Goal: Navigation & Orientation: Find specific page/section

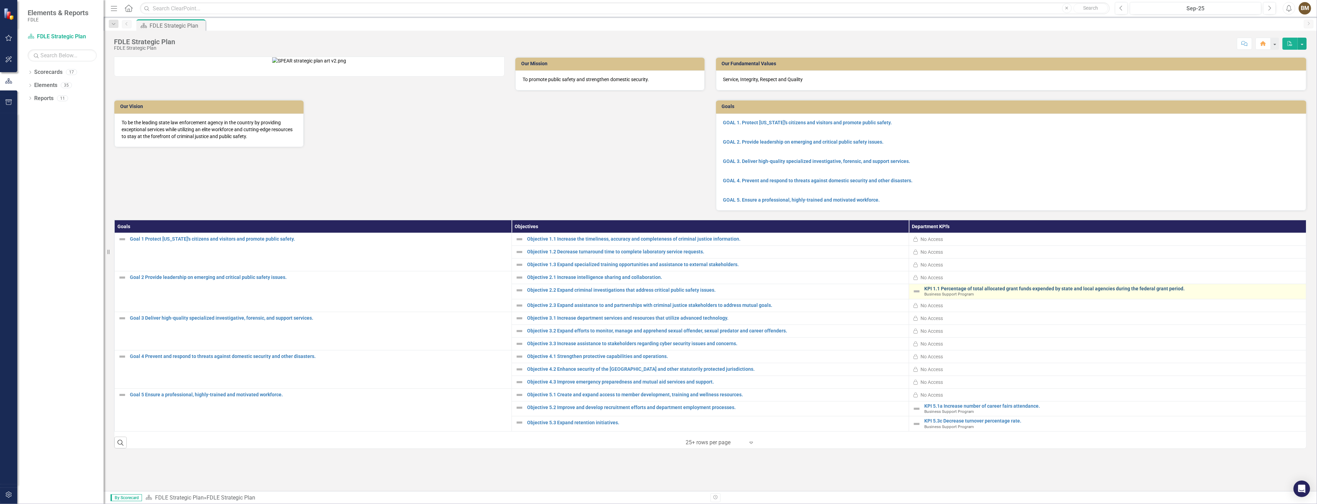
click at [985, 292] on link "KPI 1.1 Percentage of total allocated grant funds expended by state and local a…" at bounding box center [1113, 288] width 378 height 5
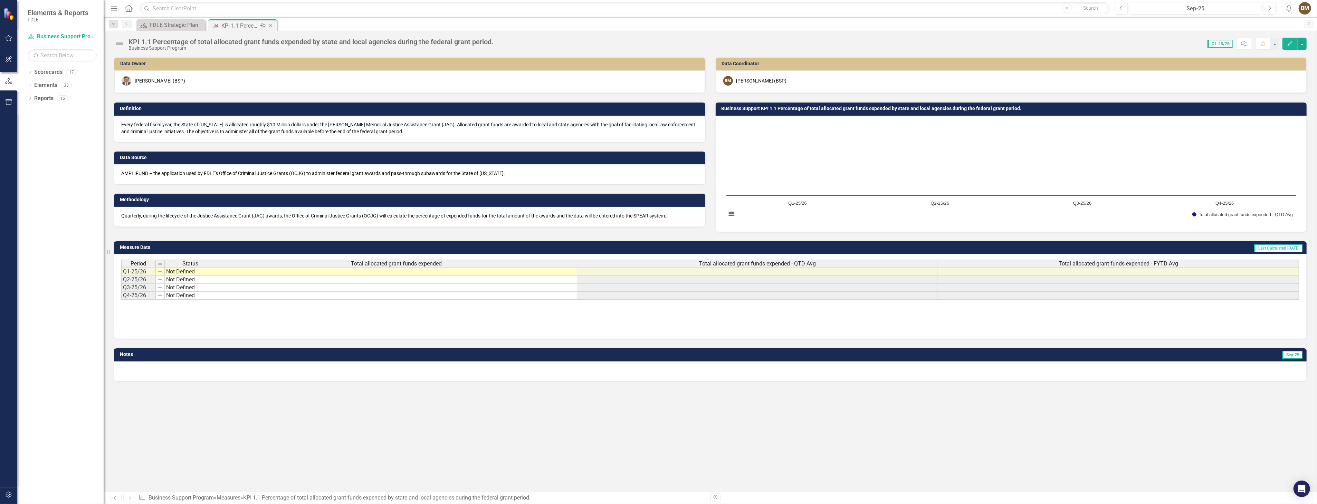
click at [273, 25] on icon "Close" at bounding box center [270, 26] width 7 height 6
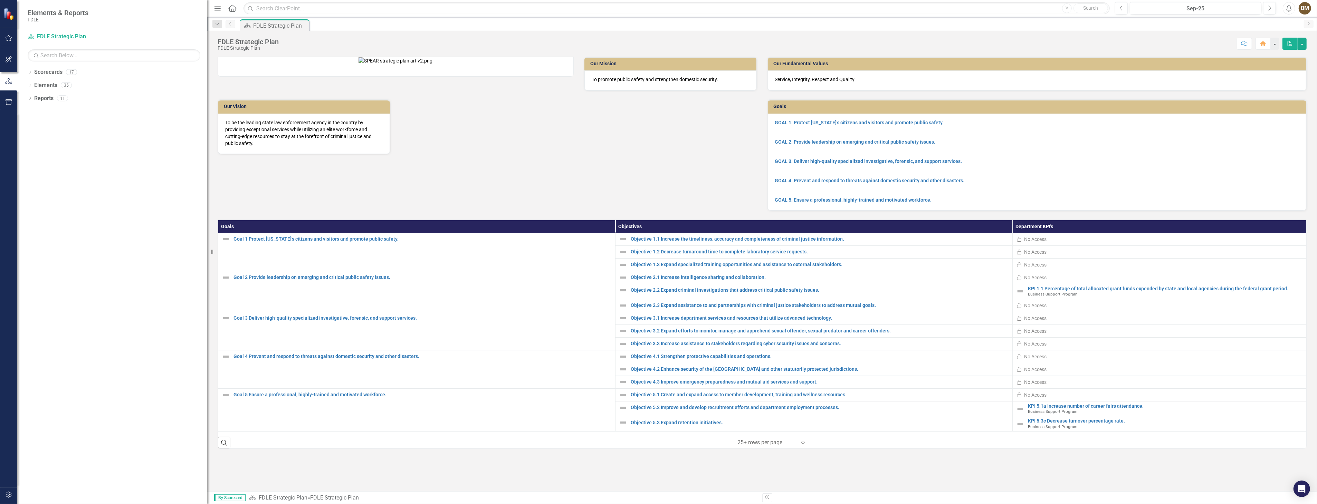
drag, startPoint x: 105, startPoint y: 85, endPoint x: 222, endPoint y: 97, distance: 118.1
click at [222, 97] on div "Elements & Reports FDLE Scorecard FDLE Strategic Plan Search Dropdown Scorecard…" at bounding box center [658, 252] width 1317 height 504
click at [29, 75] on icon "Dropdown" at bounding box center [30, 73] width 5 height 4
click at [34, 113] on icon "Dropdown" at bounding box center [33, 111] width 5 height 4
click at [41, 125] on icon "Dropdown" at bounding box center [40, 124] width 5 height 4
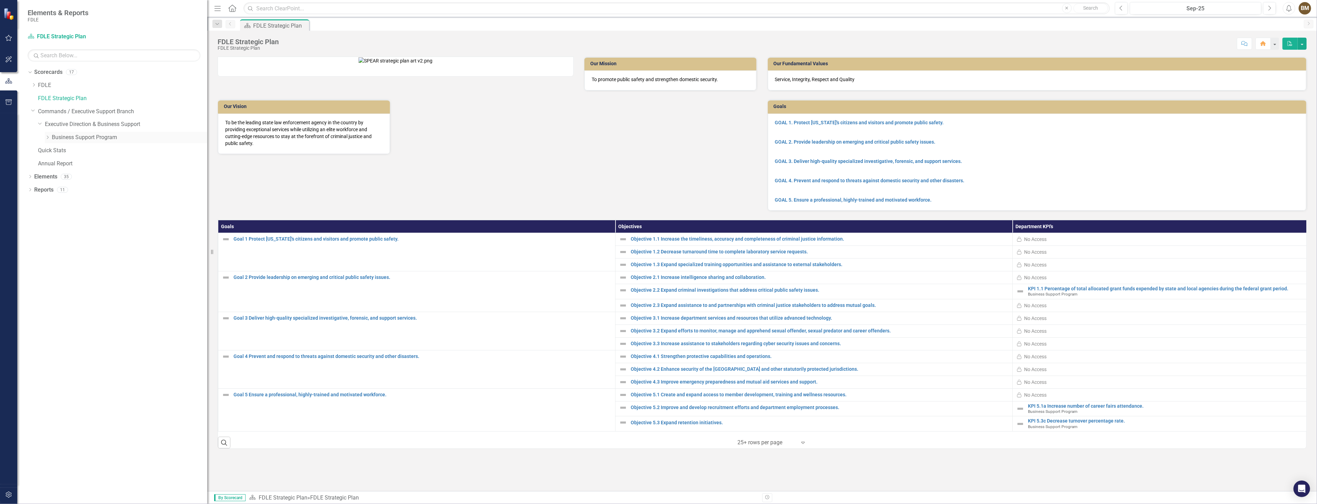
click at [75, 137] on link "Business Support Program" at bounding box center [129, 138] width 155 height 8
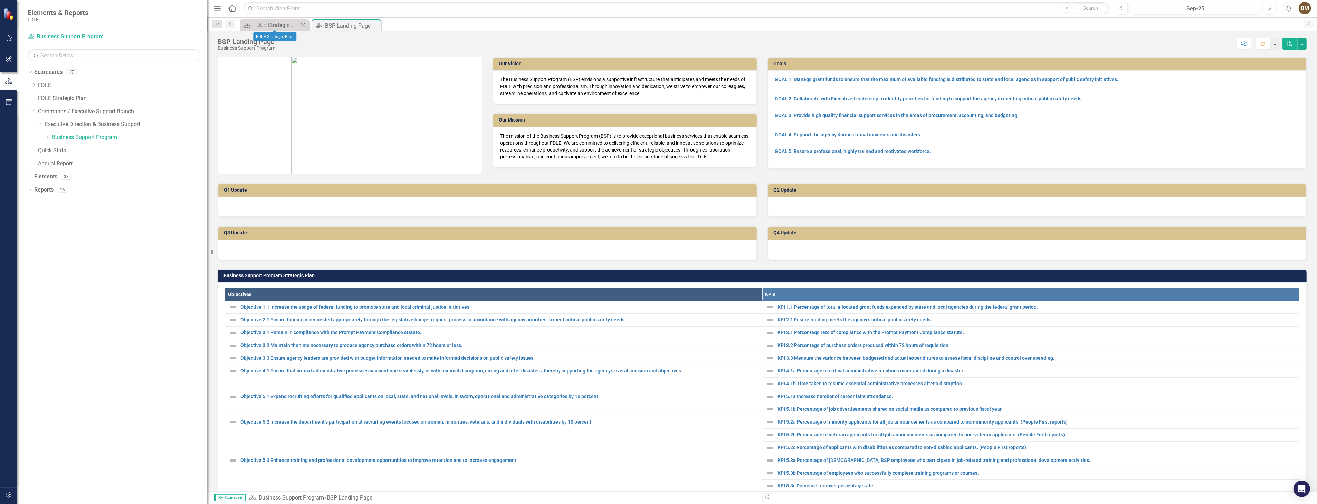
click at [304, 25] on icon "Close" at bounding box center [303, 25] width 7 height 6
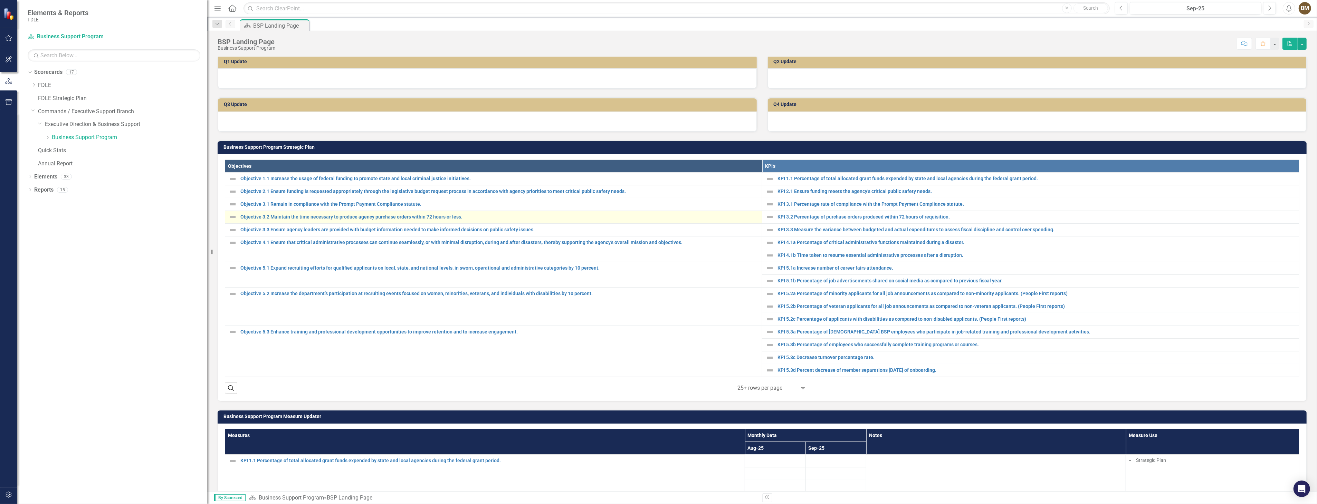
scroll to position [192, 0]
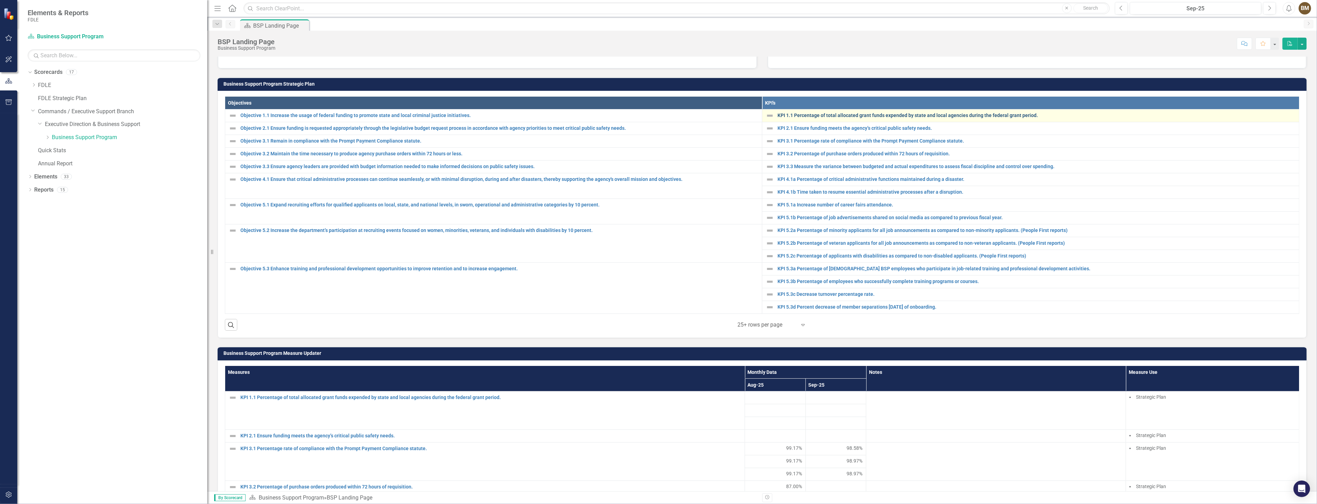
click at [812, 113] on link "KPI 1.1 Percentage of total allocated grant funds expended by state and local a…" at bounding box center [1037, 115] width 518 height 5
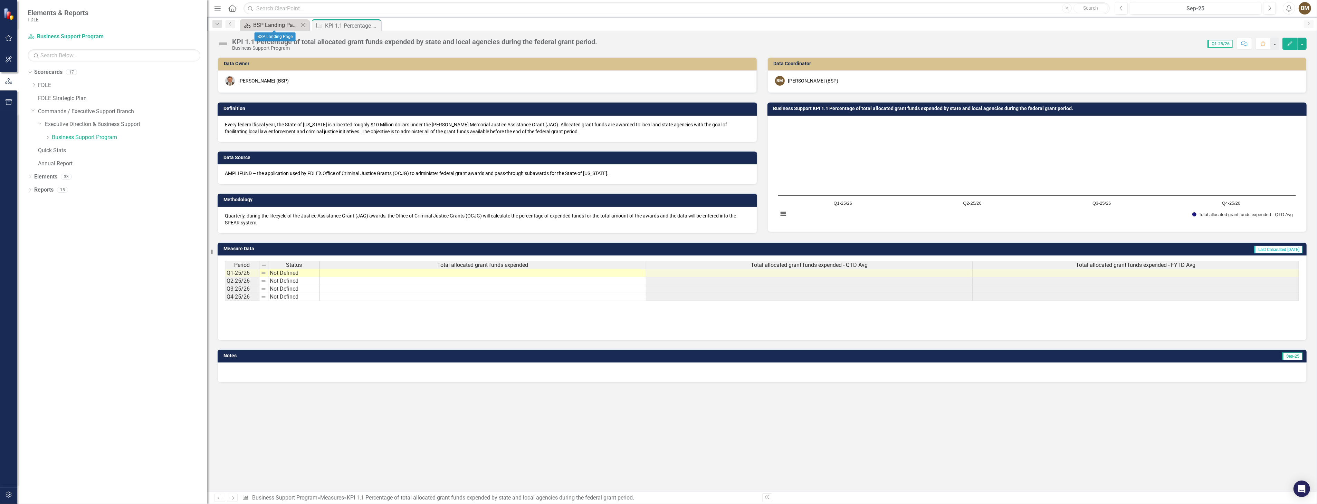
click at [274, 25] on div "BSP Landing Page" at bounding box center [276, 25] width 46 height 9
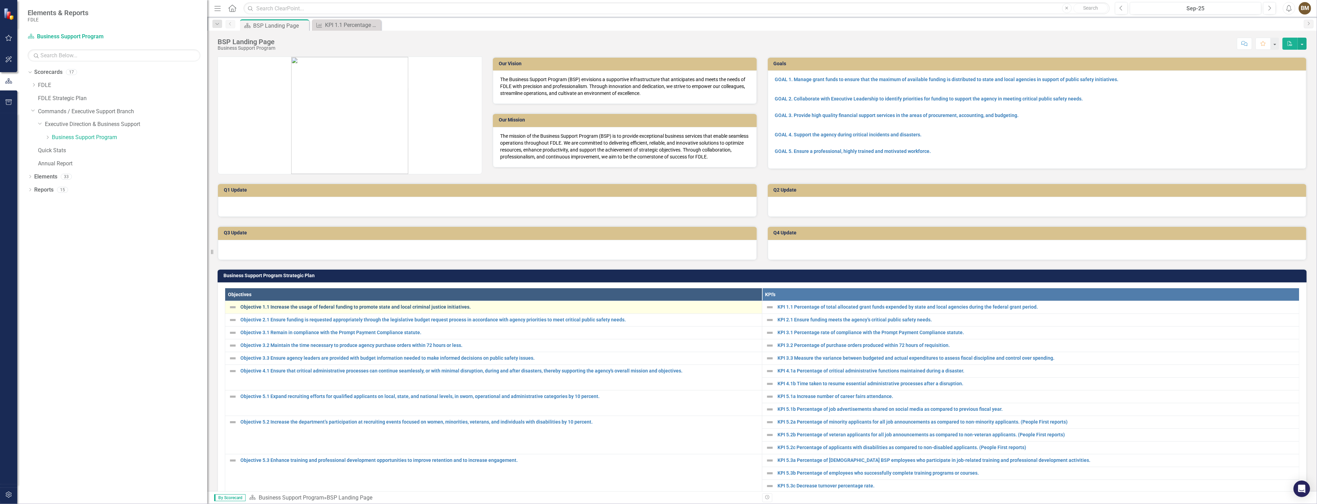
click at [308, 305] on link "Objective 1.1 Increase the usage of federal funding to promote state and local …" at bounding box center [499, 307] width 518 height 5
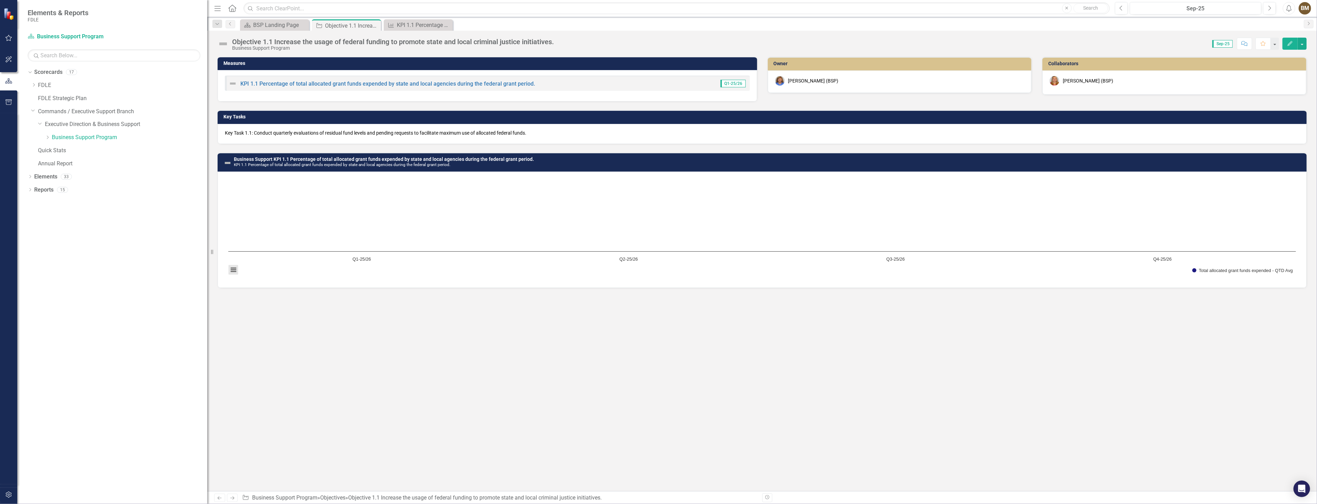
click at [234, 267] on button "View chart menu, Chart" at bounding box center [233, 270] width 10 height 10
click at [382, 352] on div "Measures KPI 1.1 Percentage of total allocated grant funds expended by state an…" at bounding box center [762, 274] width 1110 height 435
click at [287, 25] on div "BSP Landing Page" at bounding box center [276, 25] width 46 height 9
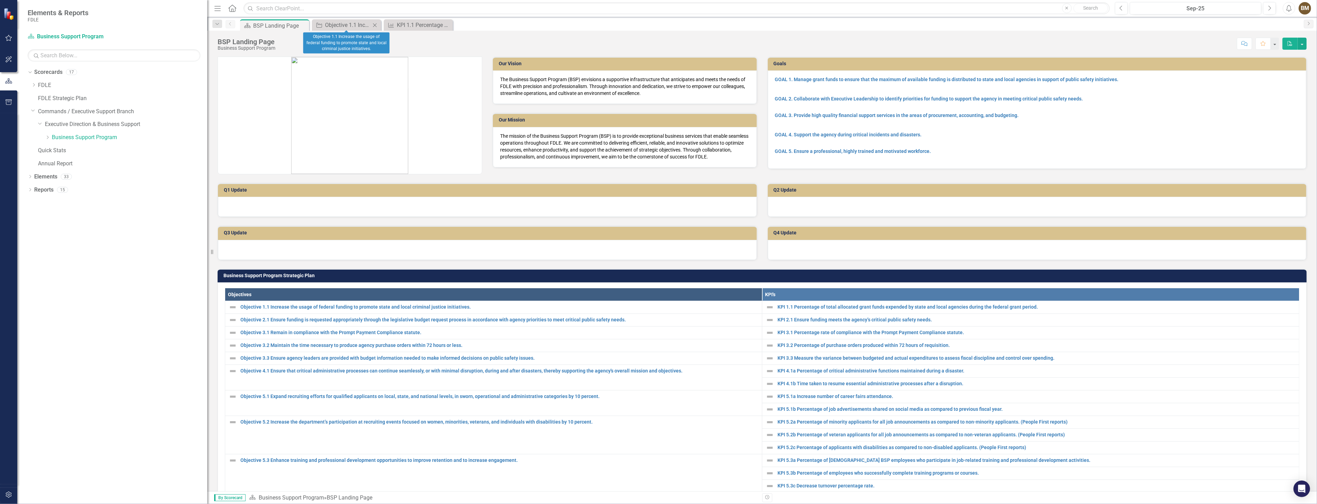
click at [373, 26] on icon "Close" at bounding box center [374, 25] width 7 height 6
click at [0, 0] on icon "Close" at bounding box center [0, 0] width 0 height 0
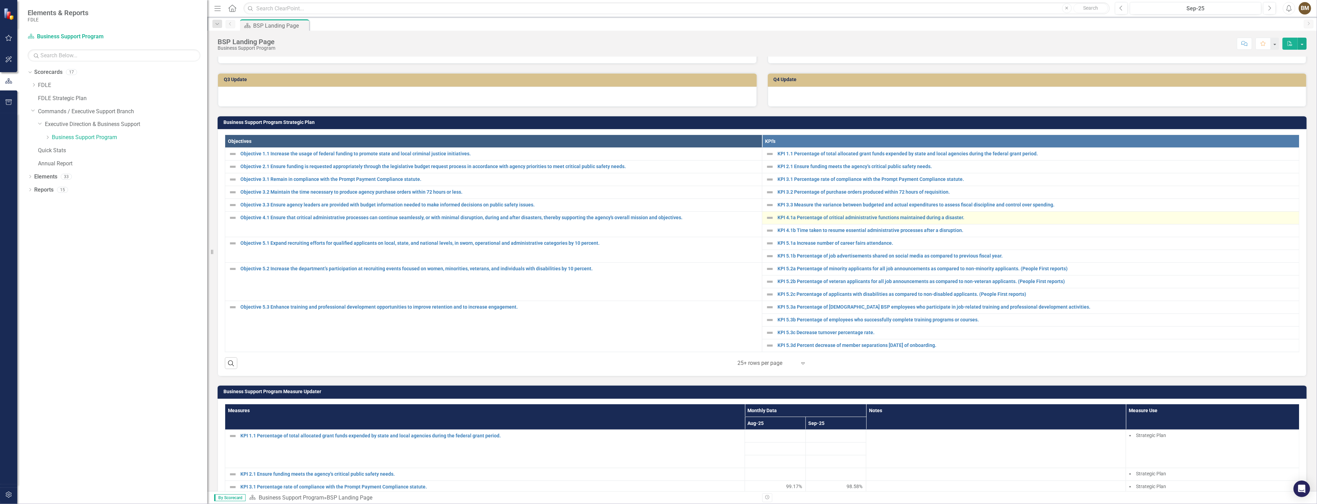
scroll to position [77, 0]
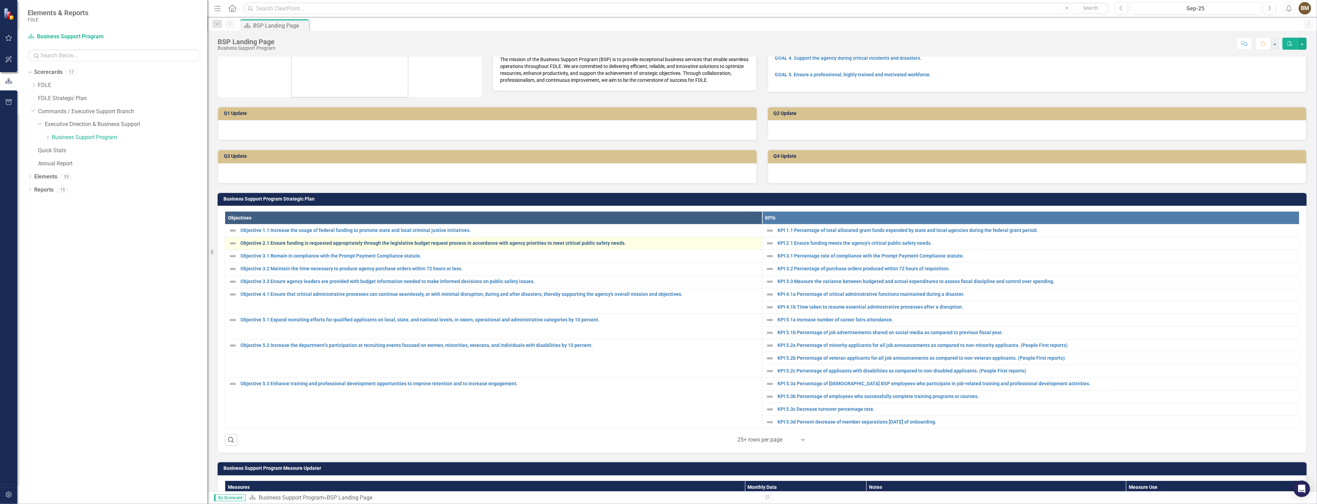
click at [274, 241] on link "Objective 2.1 Ensure funding is requested appropriately through the legislative…" at bounding box center [499, 243] width 518 height 5
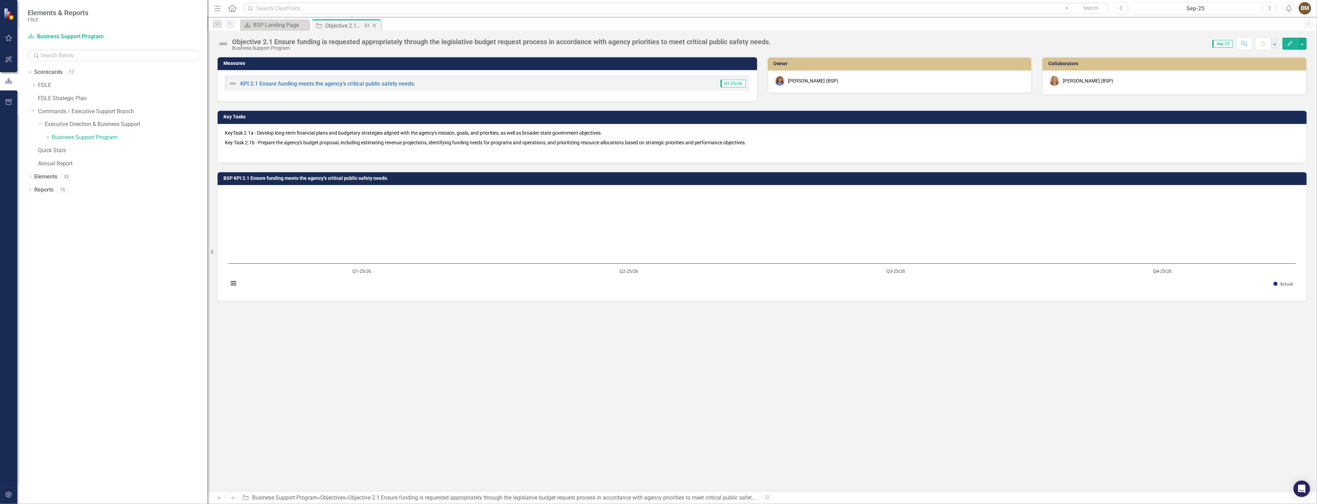
click at [376, 26] on icon "Close" at bounding box center [374, 26] width 7 height 6
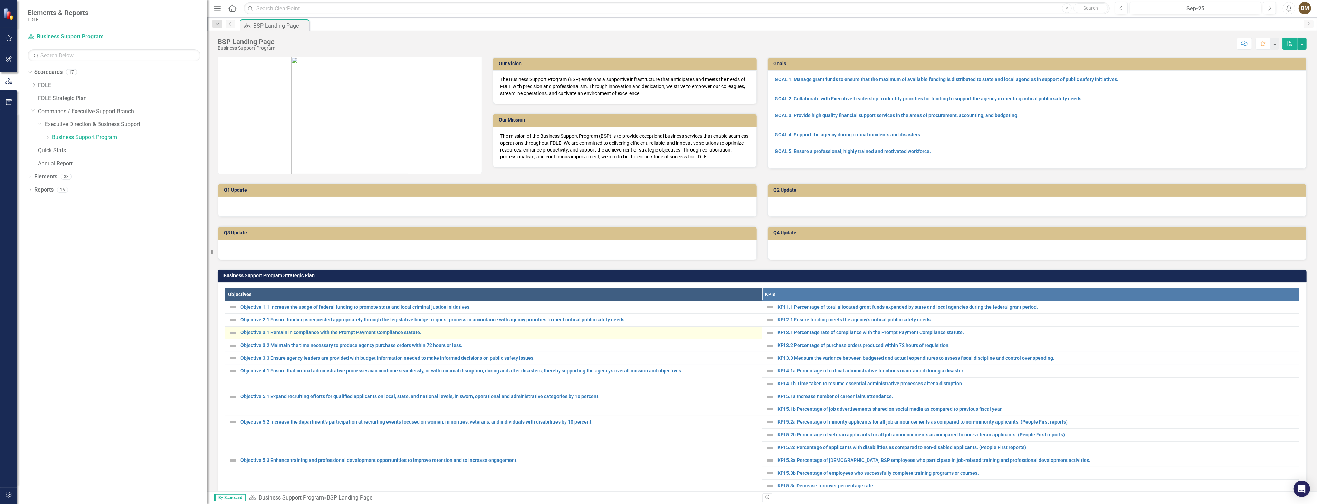
scroll to position [77, 0]
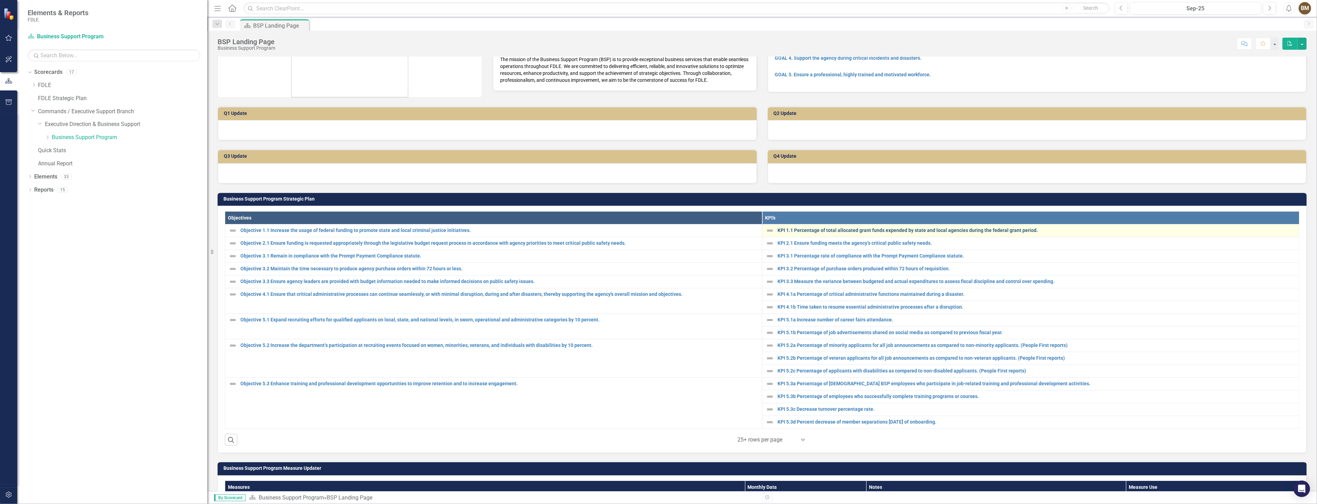
click at [801, 231] on link "KPI 1.1 Percentage of total allocated grant funds expended by state and local a…" at bounding box center [1037, 230] width 518 height 5
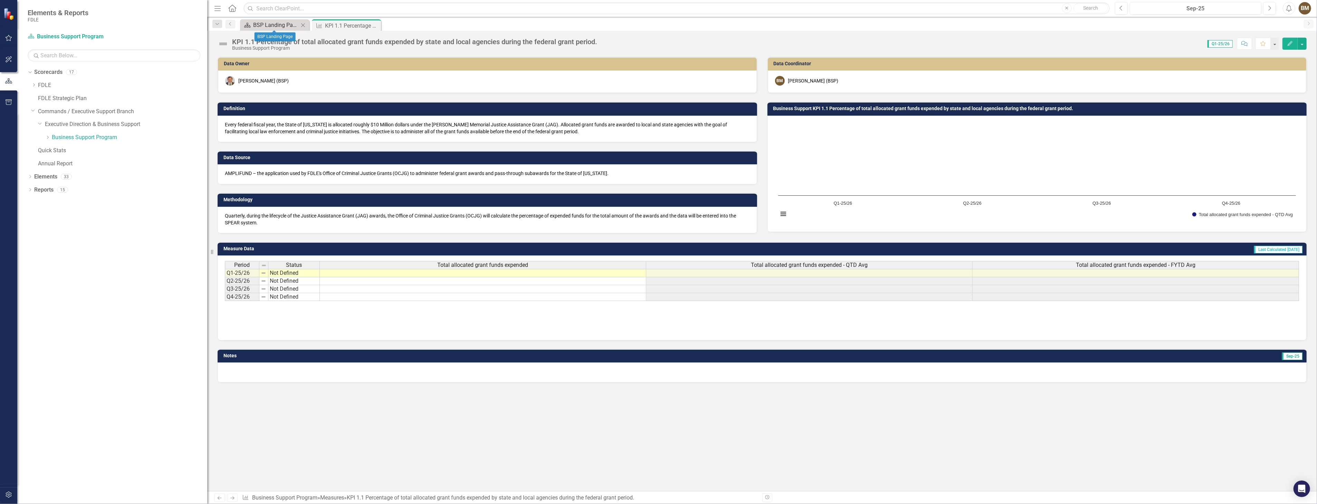
click at [275, 27] on div "BSP Landing Page" at bounding box center [276, 25] width 46 height 9
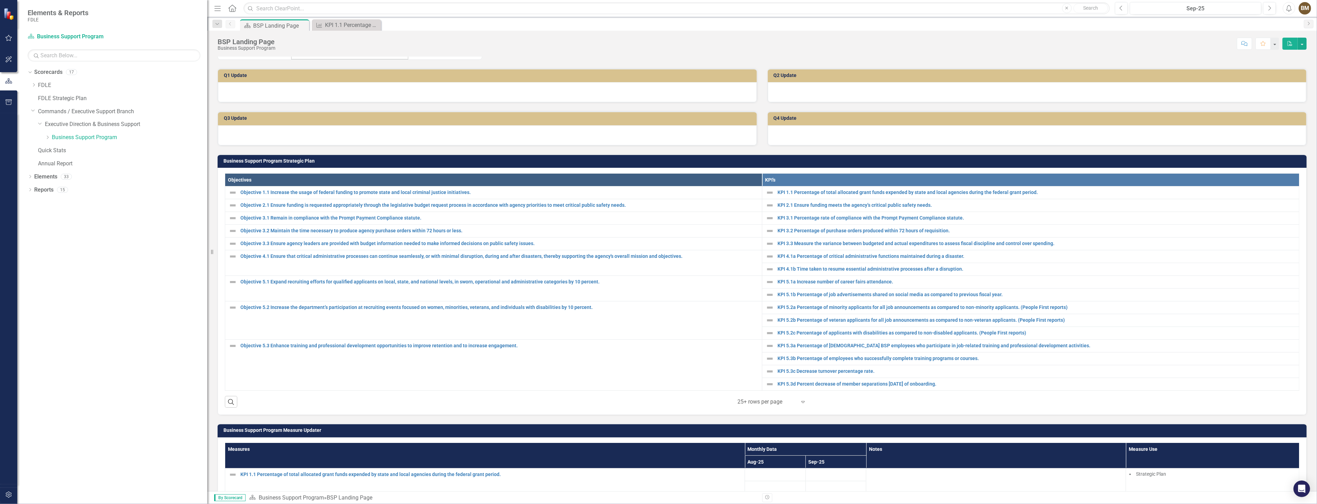
scroll to position [115, 0]
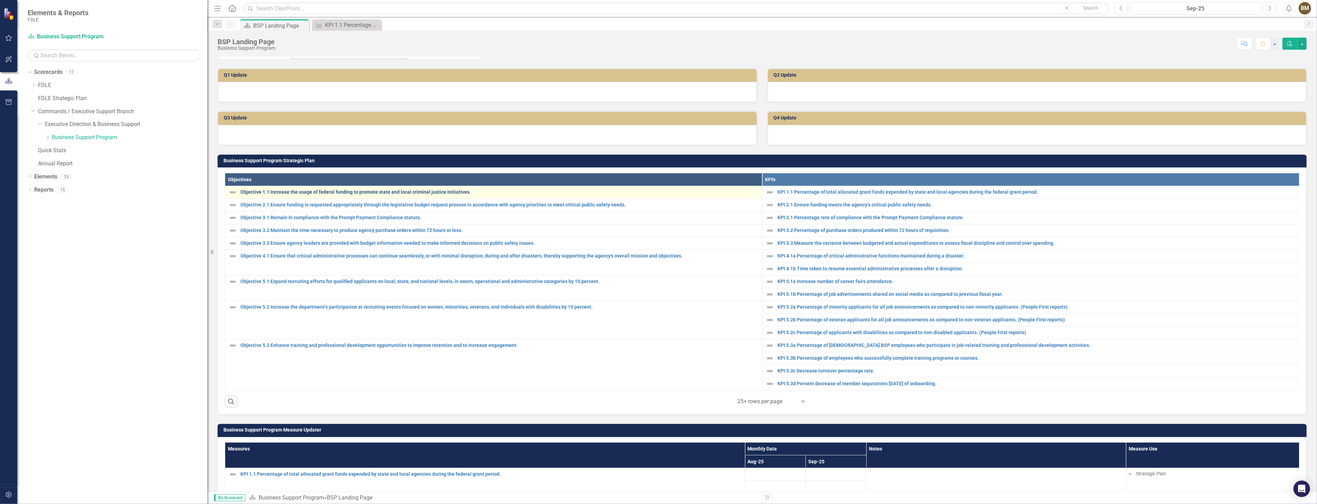
click at [416, 194] on link "Objective 1.1 Increase the usage of federal funding to promote state and local …" at bounding box center [499, 192] width 518 height 5
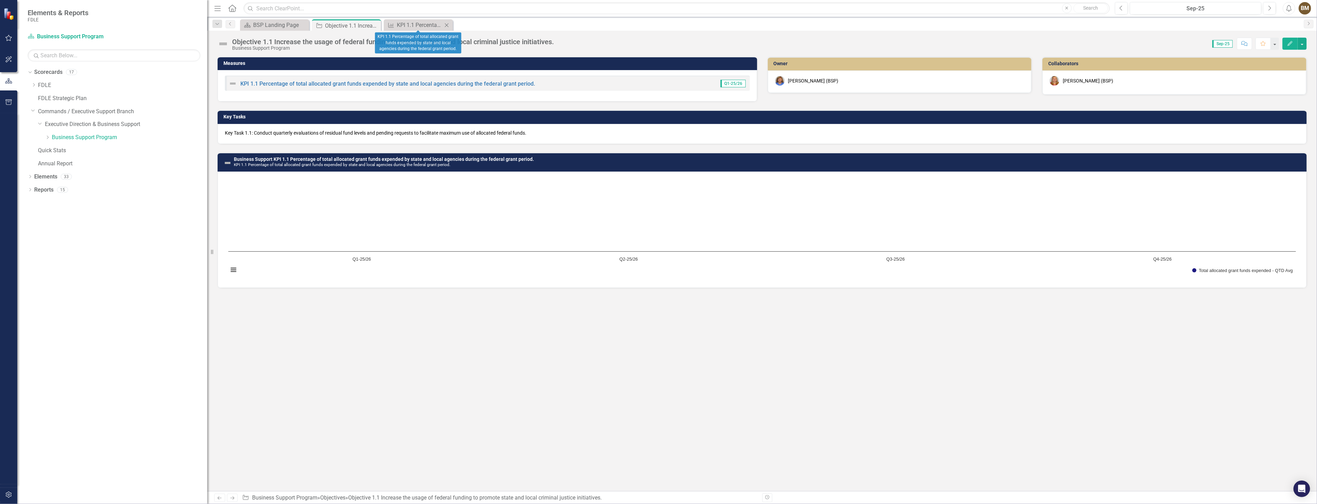
click at [447, 24] on icon at bounding box center [447, 25] width 4 height 4
click at [0, 0] on icon "Close" at bounding box center [0, 0] width 0 height 0
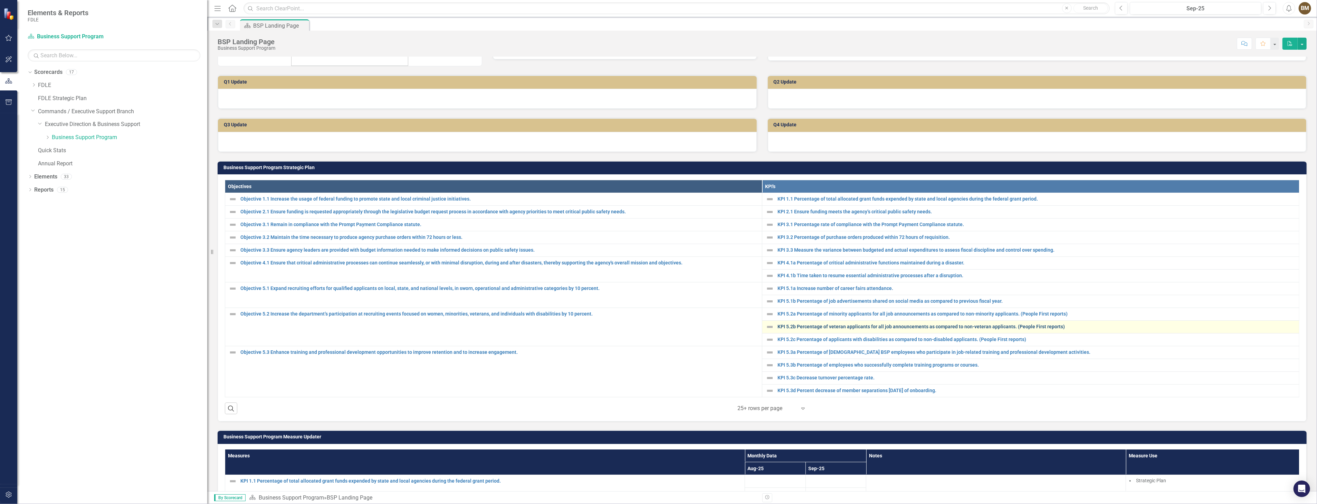
scroll to position [153, 0]
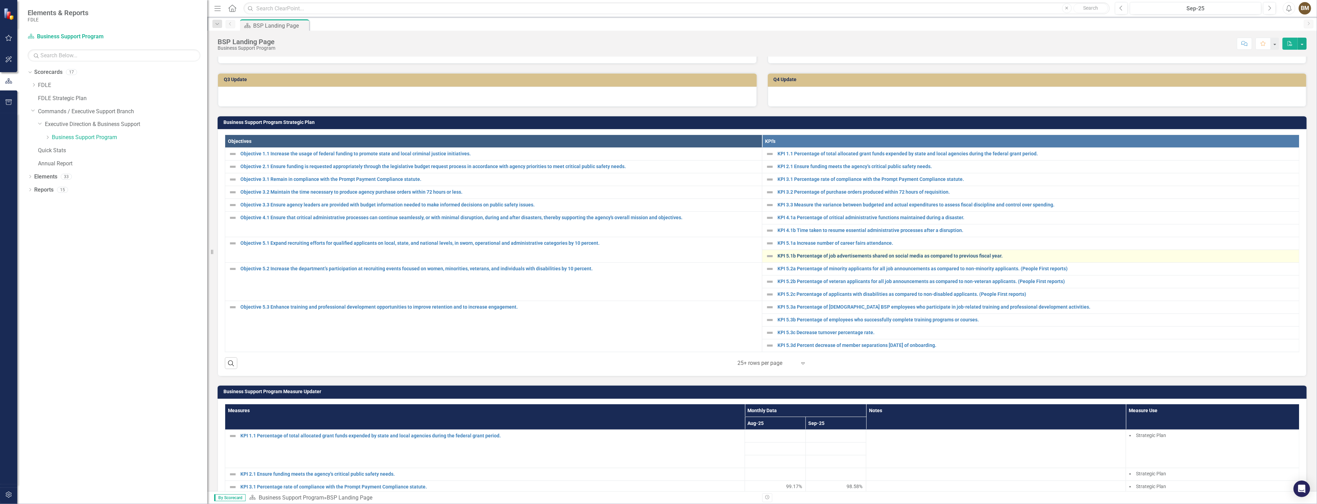
click at [804, 254] on link "KPI 5.1b Percentage of job advertisements shared on social media as compared to…" at bounding box center [1037, 256] width 518 height 5
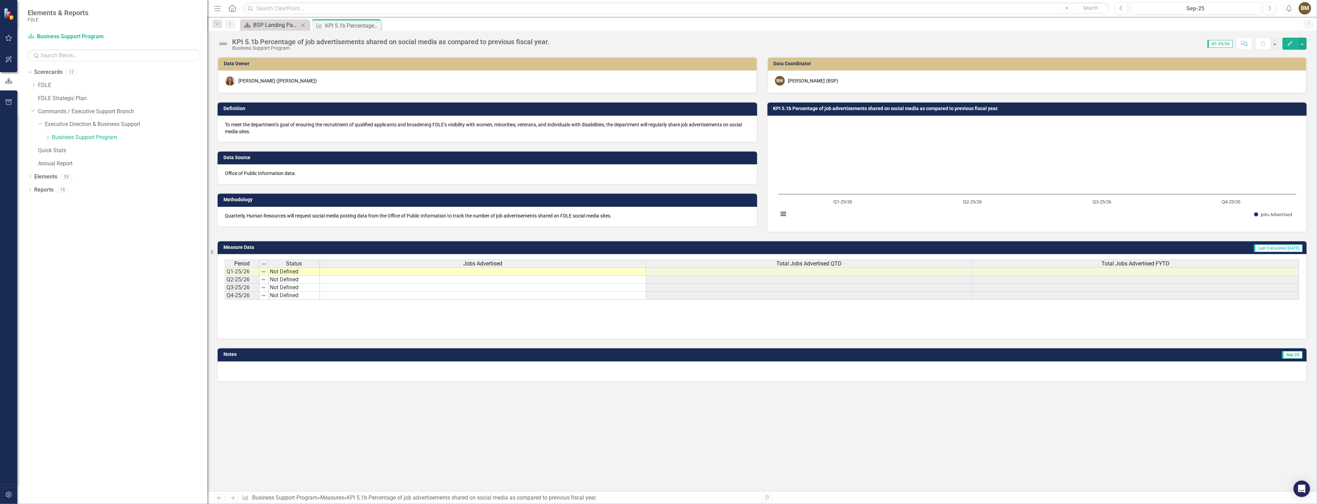
click at [264, 23] on div "BSP Landing Page" at bounding box center [276, 25] width 46 height 9
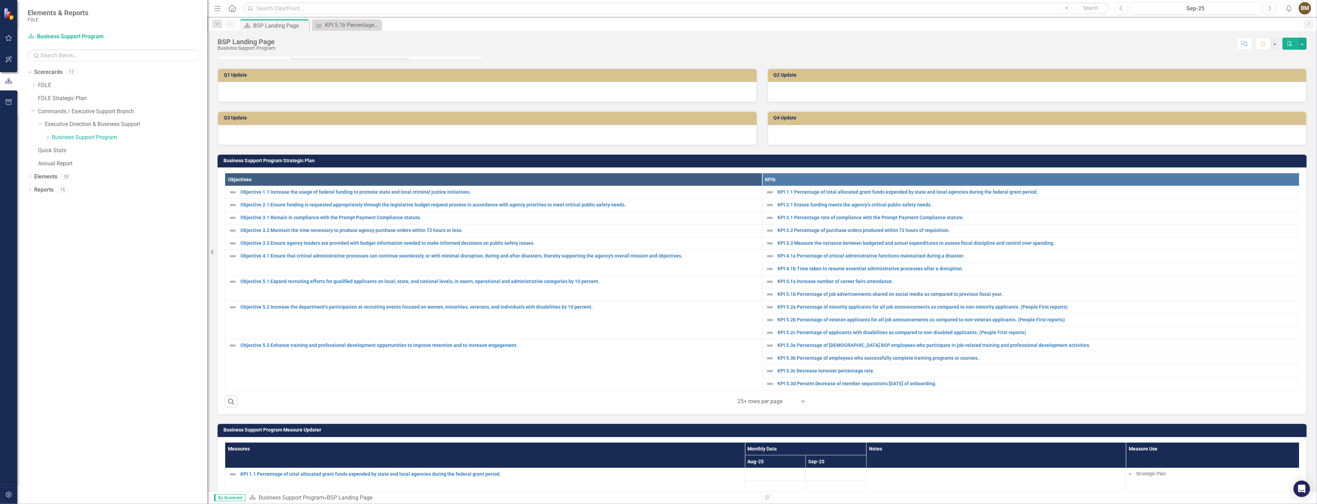
scroll to position [230, 0]
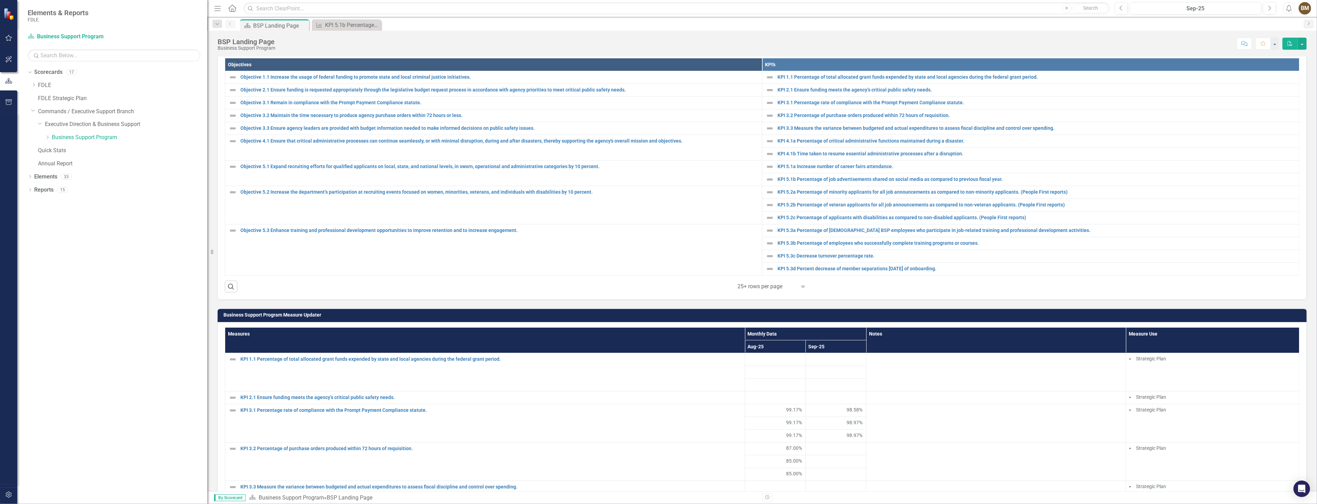
drag, startPoint x: 568, startPoint y: 463, endPoint x: 625, endPoint y: 504, distance: 69.6
click at [609, 493] on div "Menu Home Search Close Search Previous Sep-25 Next Alerts BM User Edit Profile …" at bounding box center [762, 252] width 1110 height 504
click at [343, 25] on div "KPI 5.1b Percentage of job advertisements shared on social media as compared to…" at bounding box center [348, 25] width 46 height 9
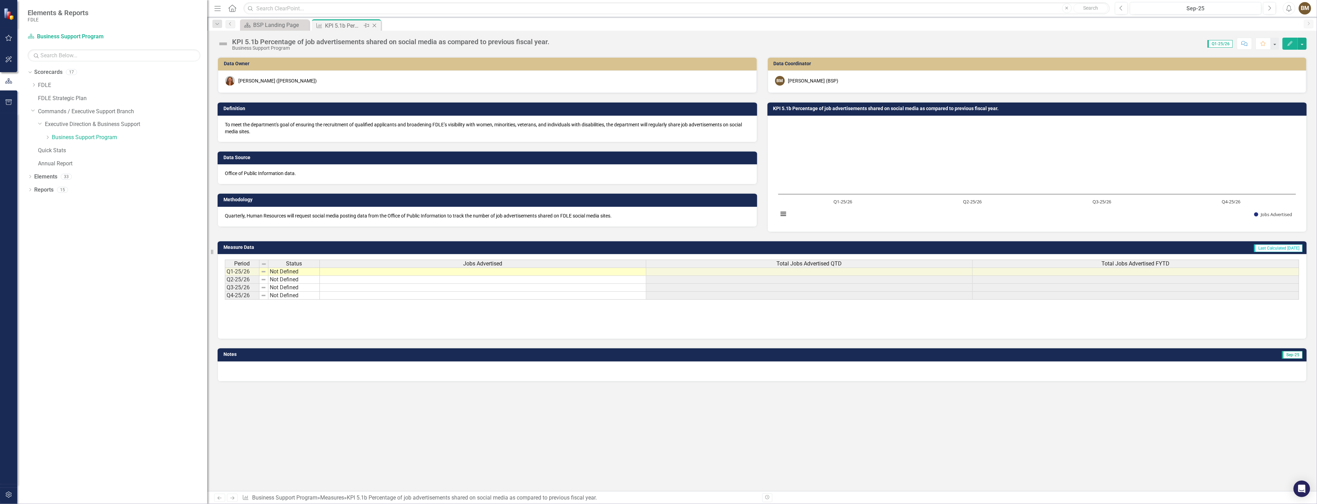
click at [373, 26] on icon "Close" at bounding box center [374, 26] width 7 height 6
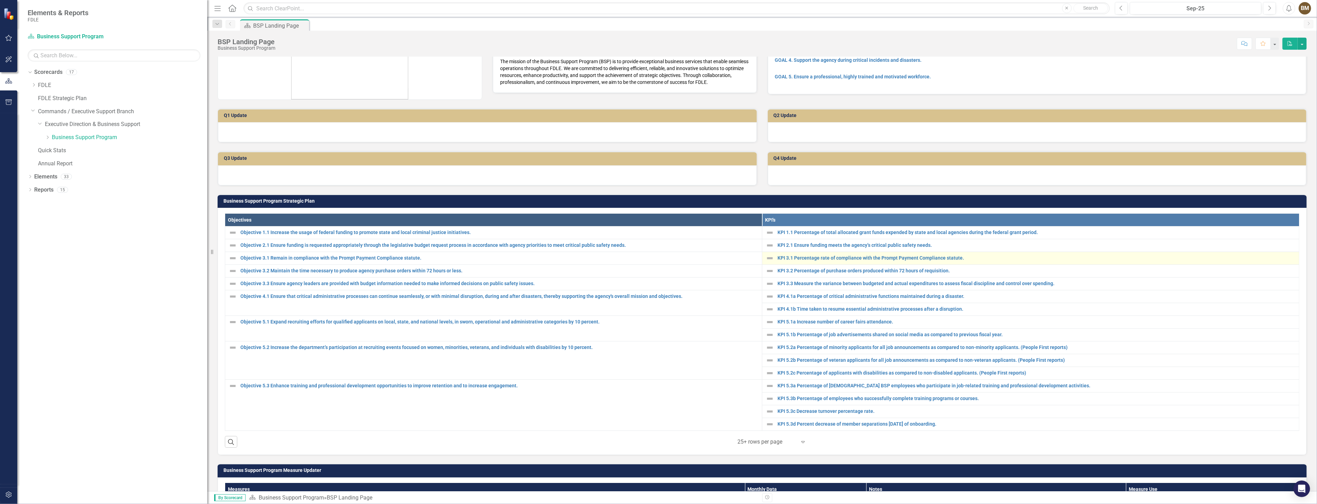
scroll to position [77, 0]
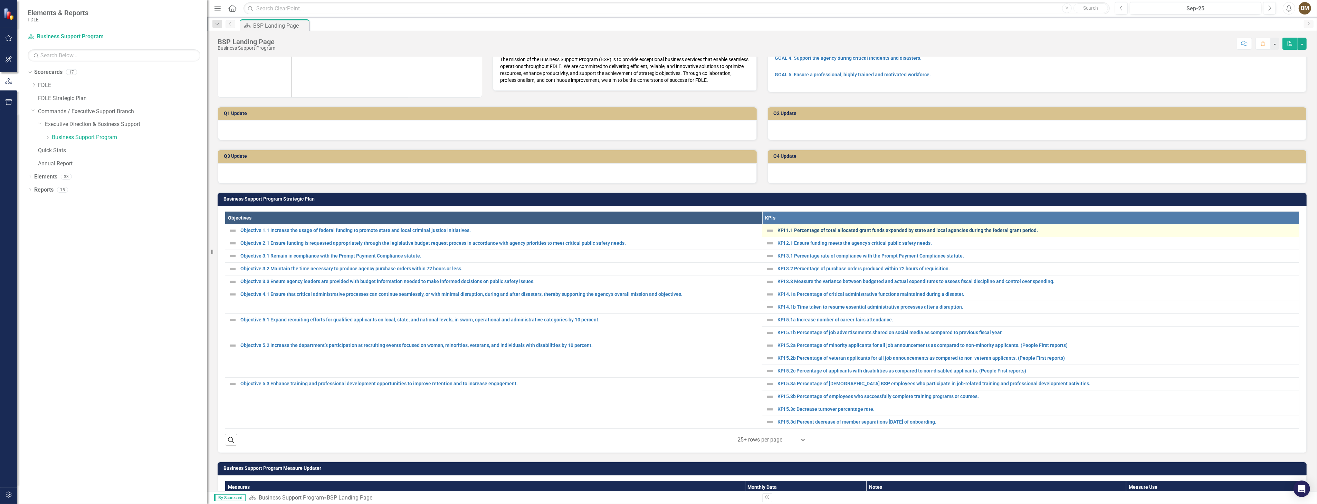
click at [845, 231] on link "KPI 1.1 Percentage of total allocated grant funds expended by state and local a…" at bounding box center [1037, 230] width 518 height 5
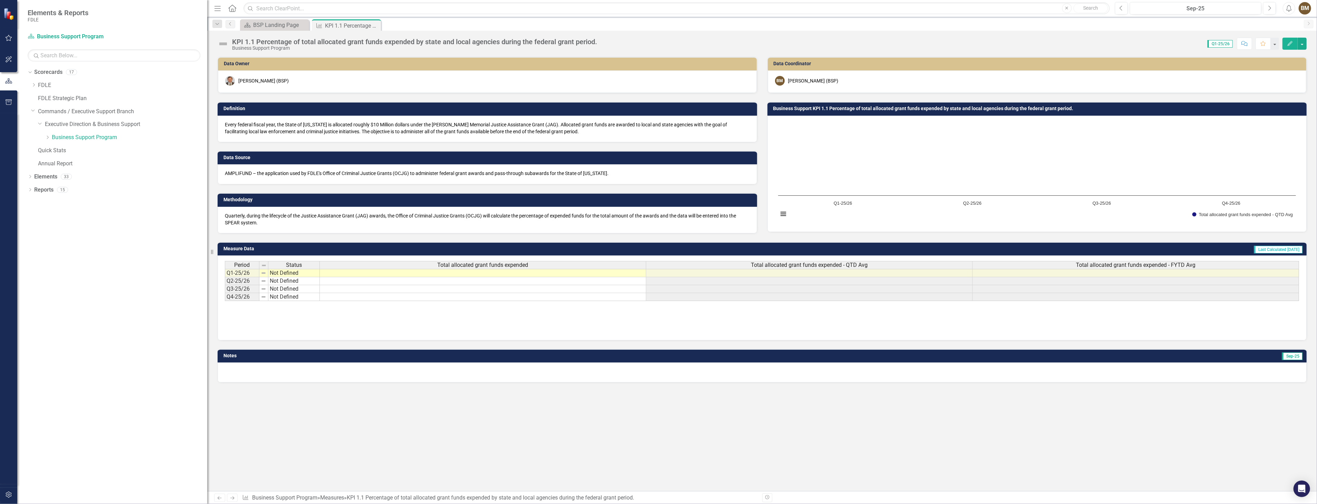
click at [478, 68] on td "Data Owner" at bounding box center [489, 64] width 530 height 10
click at [142, 244] on div "Dropdown Scorecards 17 Dropdown FDLE Dropdown Implementation Plans Implementati…" at bounding box center [112, 286] width 190 height 438
click at [31, 84] on icon "Dropdown" at bounding box center [33, 85] width 5 height 4
click at [42, 111] on icon "Dropdown" at bounding box center [40, 111] width 5 height 4
click at [97, 149] on link "Report Tracking 2025" at bounding box center [129, 151] width 155 height 8
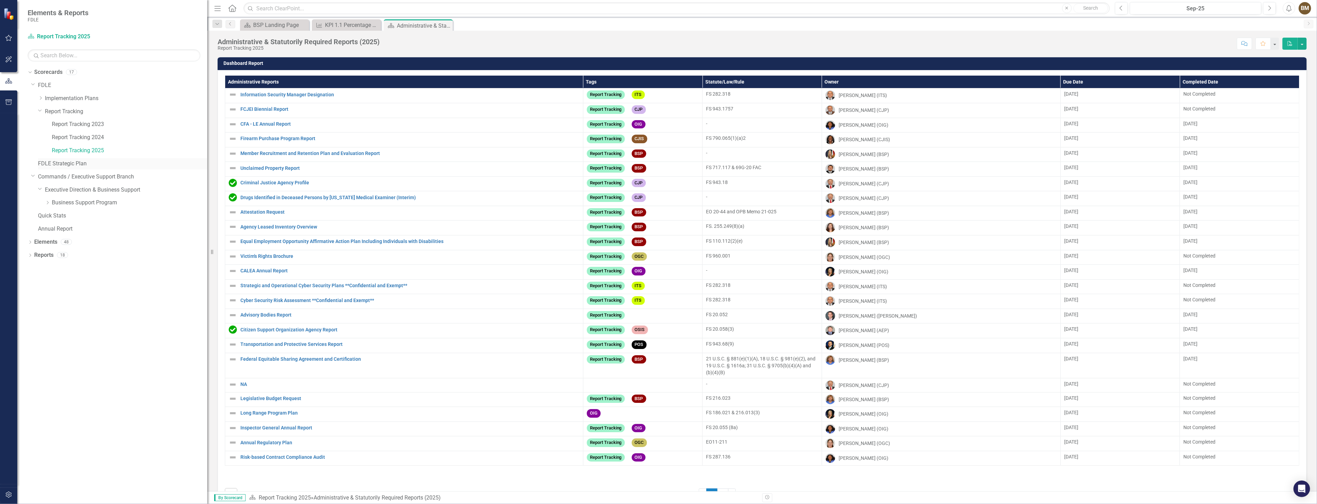
click at [61, 166] on link "FDLE Strategic Plan" at bounding box center [122, 164] width 169 height 8
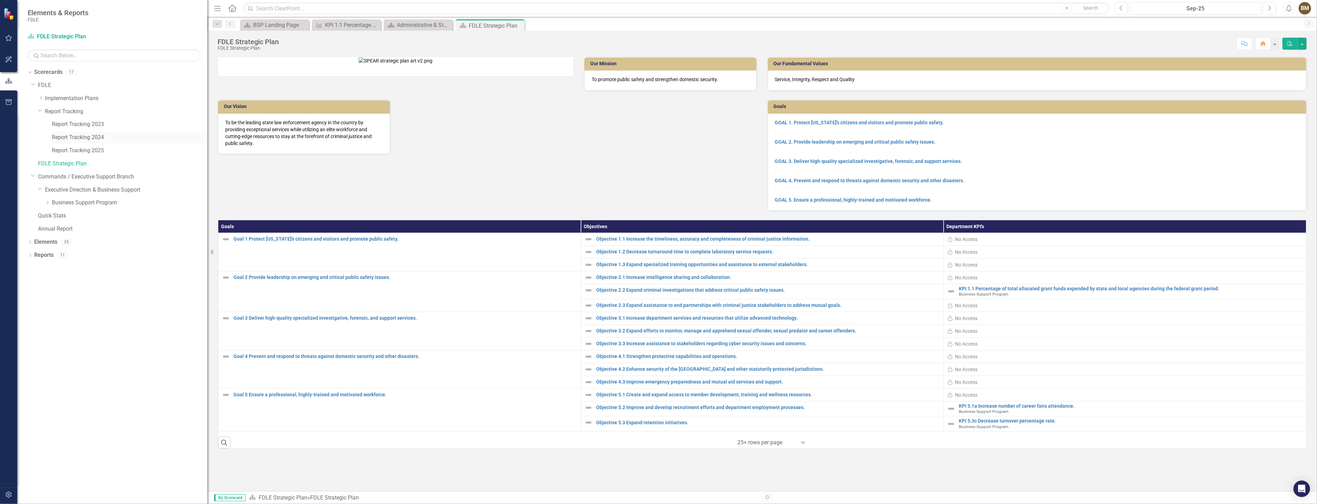
click at [84, 140] on link "Report Tracking 2024" at bounding box center [129, 138] width 155 height 8
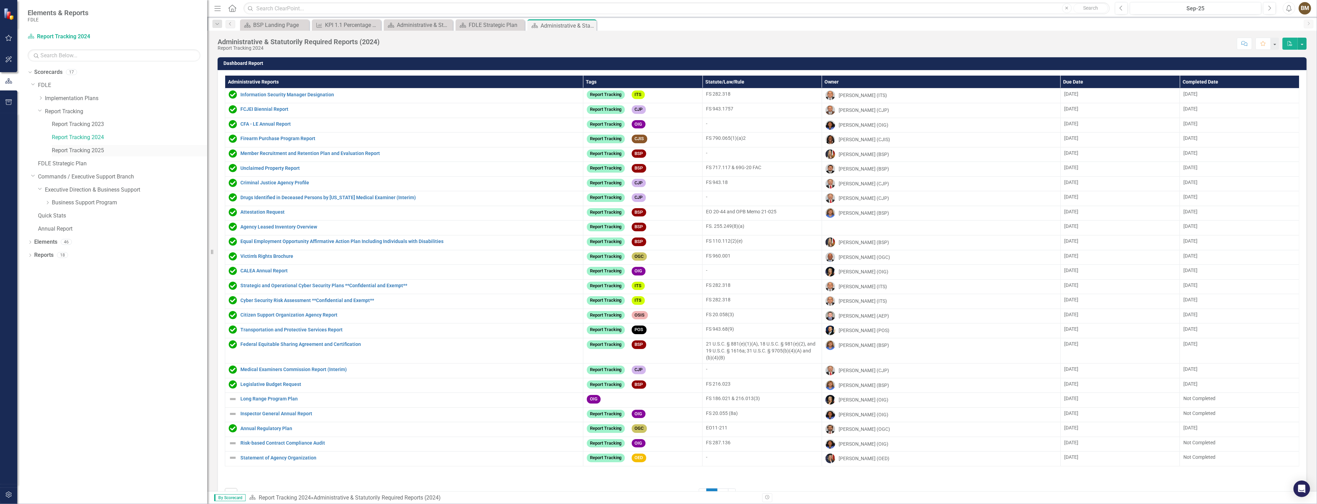
click at [88, 152] on link "Report Tracking 2025" at bounding box center [129, 151] width 155 height 8
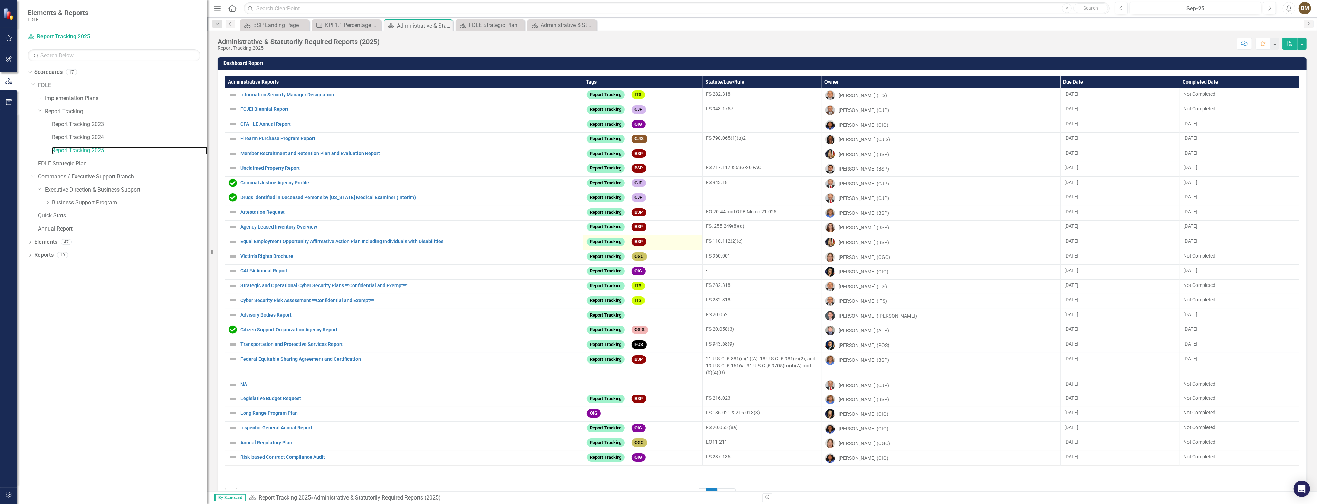
scroll to position [23, 0]
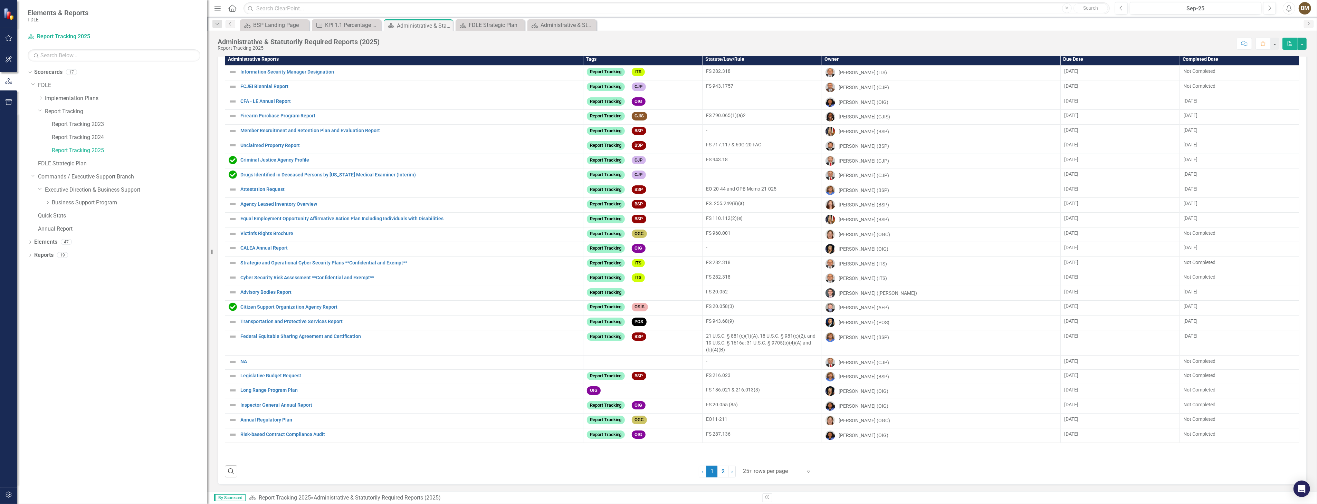
click at [806, 472] on icon "Expand" at bounding box center [808, 472] width 7 height 6
click at [774, 458] on div "Display All Rows" at bounding box center [776, 459] width 65 height 8
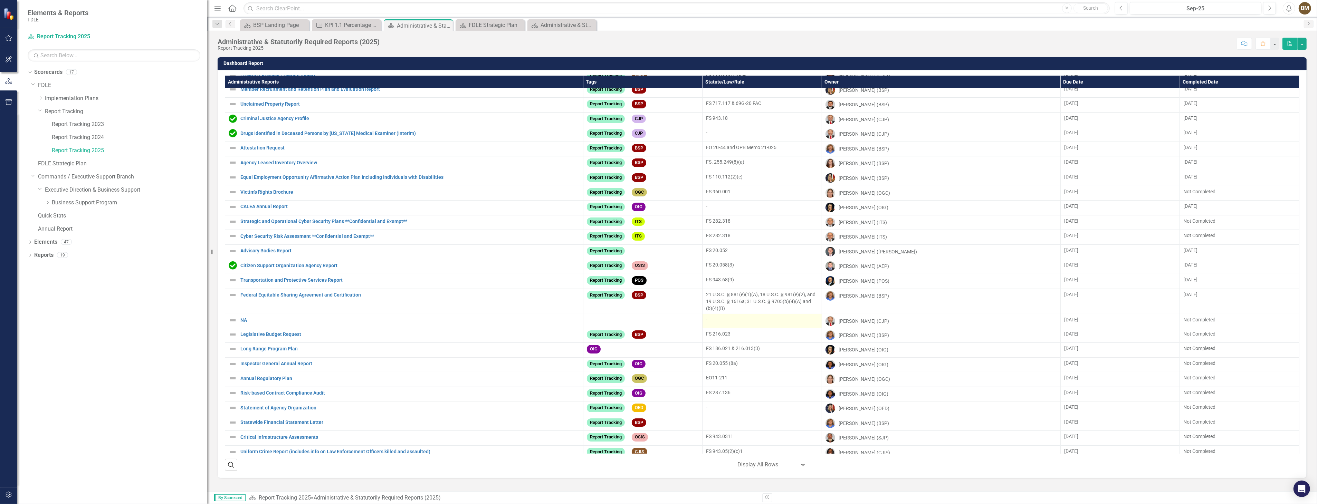
scroll to position [0, 0]
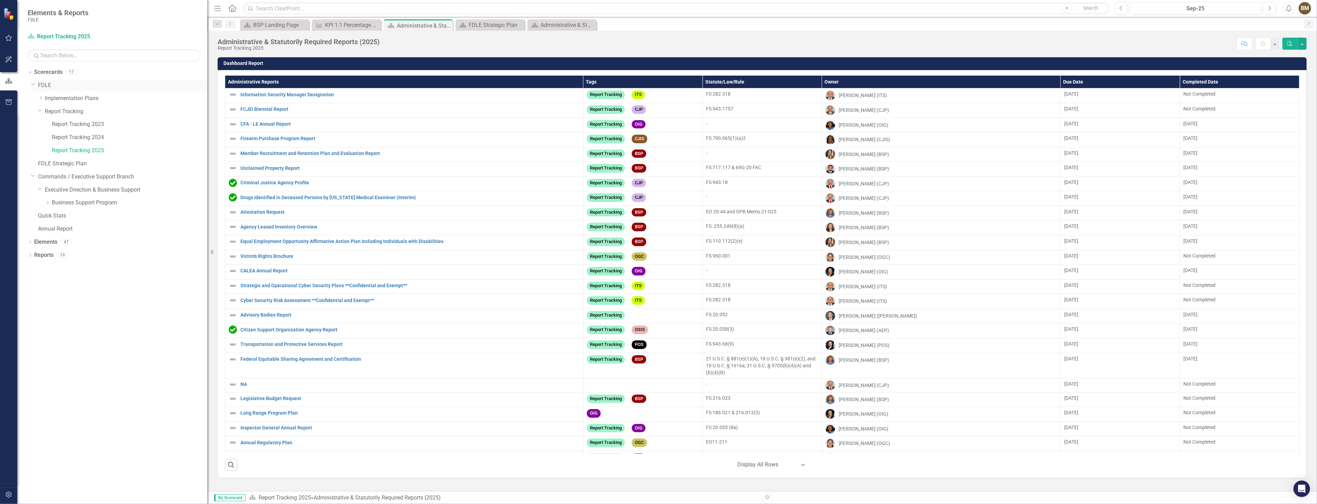
click at [33, 85] on icon "Dropdown" at bounding box center [33, 84] width 4 height 5
click at [56, 102] on link "FDLE Strategic Plan" at bounding box center [122, 99] width 169 height 8
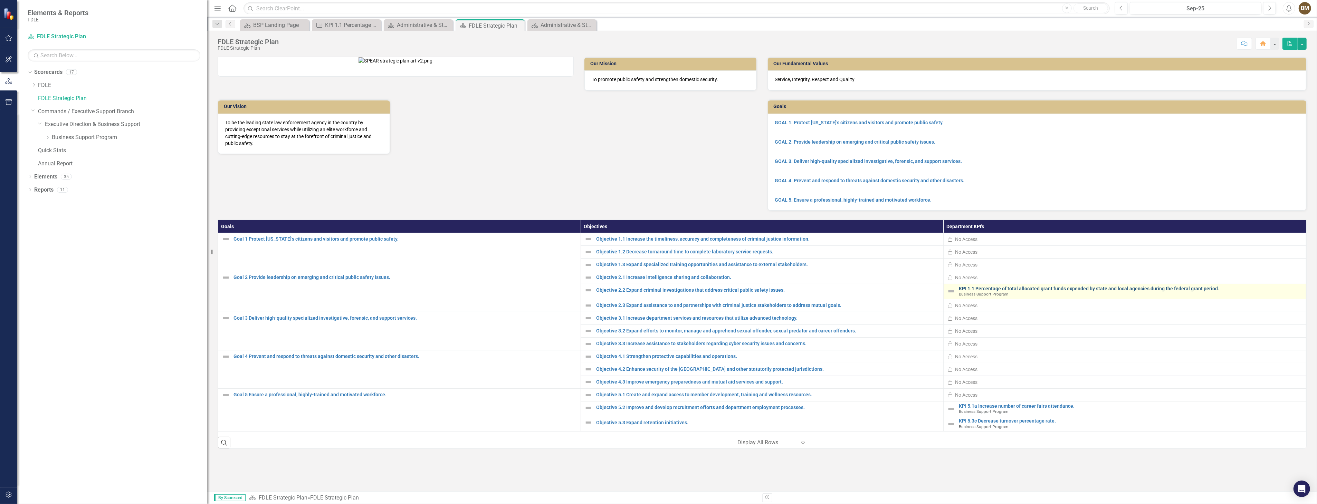
click at [1011, 292] on link "KPI 1.1 Percentage of total allocated grant funds expended by state and local a…" at bounding box center [1131, 288] width 344 height 5
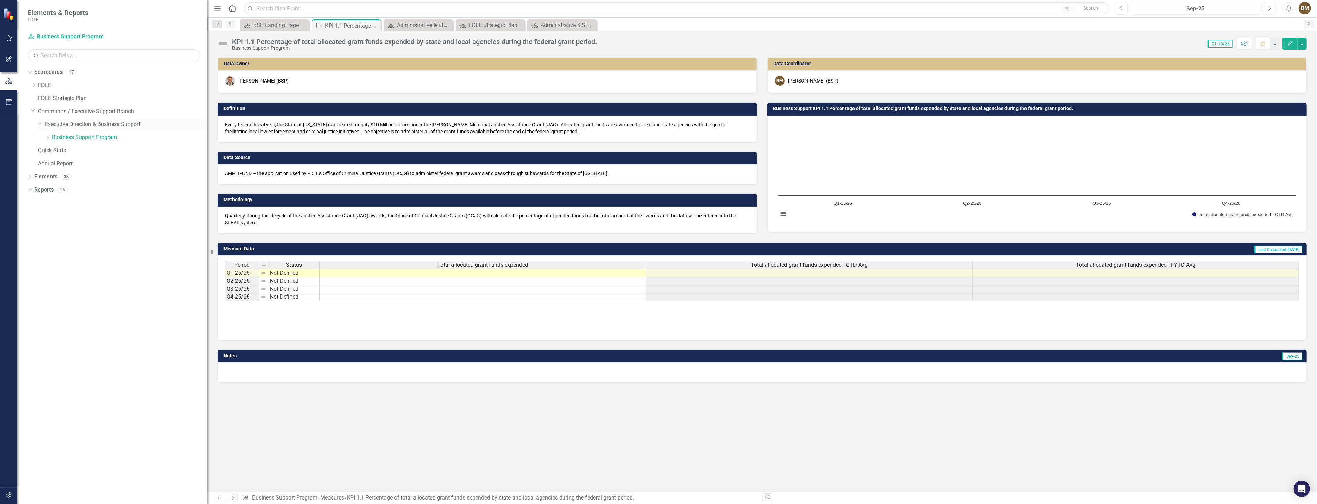
click at [39, 125] on icon "Dropdown" at bounding box center [40, 123] width 4 height 5
click at [37, 126] on div "Dropdown Executive Direction & Business Support" at bounding box center [119, 125] width 176 height 13
click at [40, 126] on icon "Dropdown" at bounding box center [40, 124] width 5 height 4
click at [61, 152] on link "Quick Stats" at bounding box center [122, 151] width 169 height 8
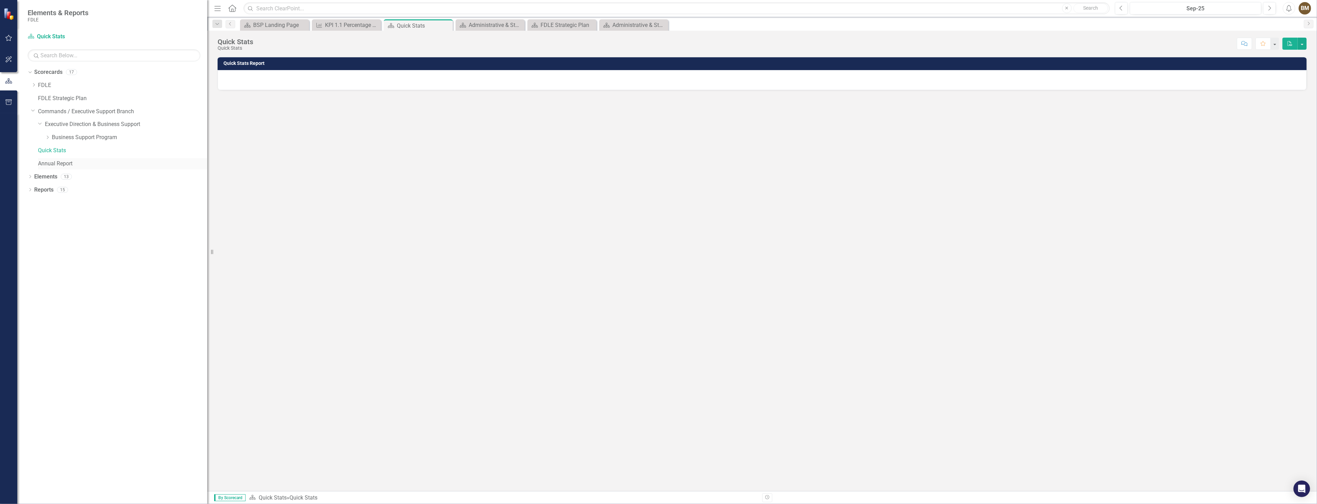
click at [45, 165] on link "Annual Report" at bounding box center [122, 164] width 169 height 8
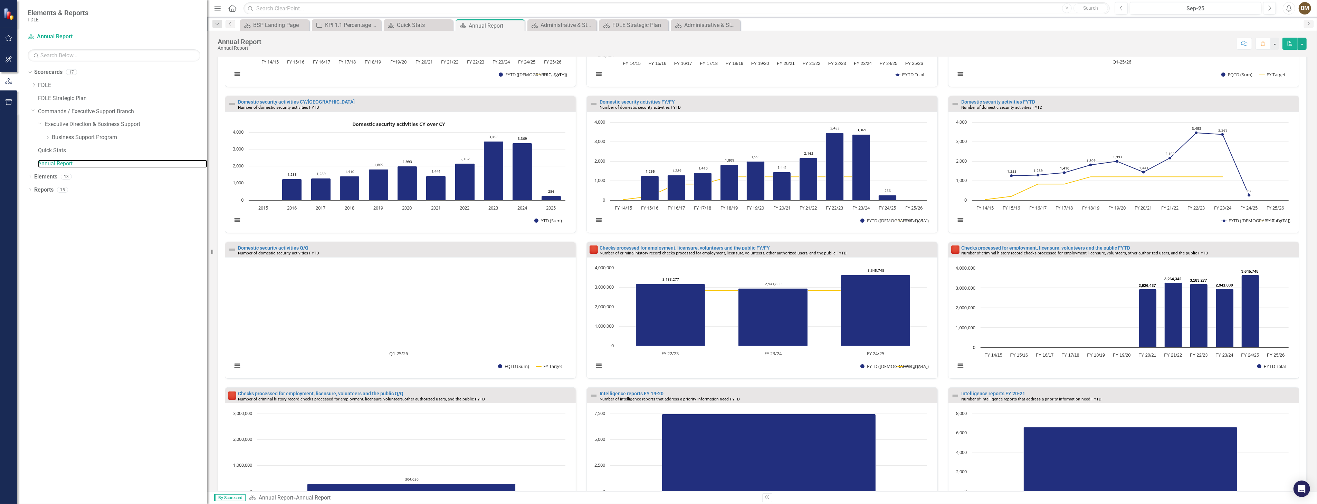
scroll to position [241, 0]
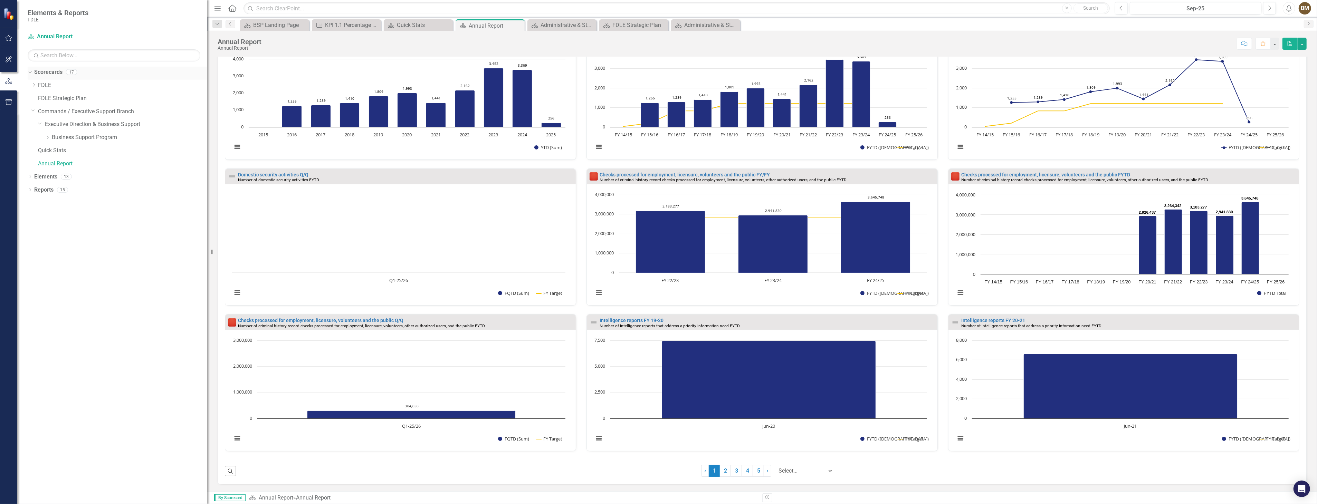
click at [46, 74] on link "Scorecards" at bounding box center [48, 72] width 28 height 8
click at [53, 74] on link "Scorecards" at bounding box center [48, 72] width 28 height 8
click at [34, 85] on icon "Dropdown" at bounding box center [33, 85] width 5 height 4
click at [69, 114] on link "Report Tracking" at bounding box center [126, 112] width 162 height 8
